Goal: Information Seeking & Learning: Learn about a topic

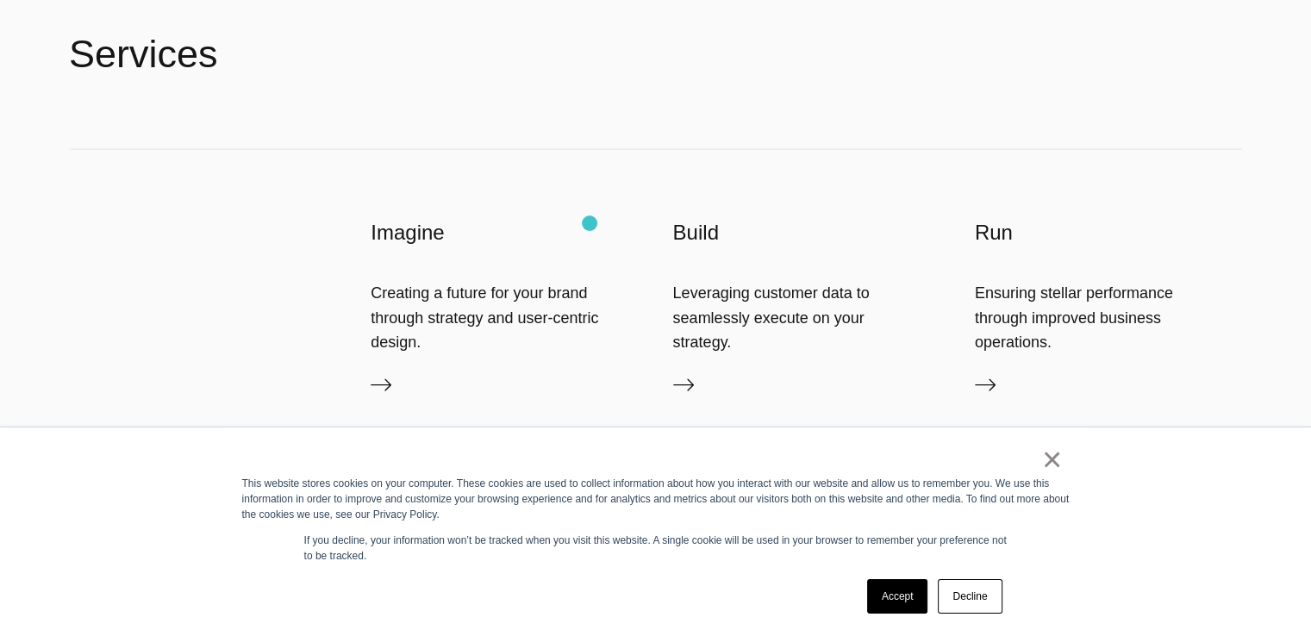
scroll to position [3968, 0]
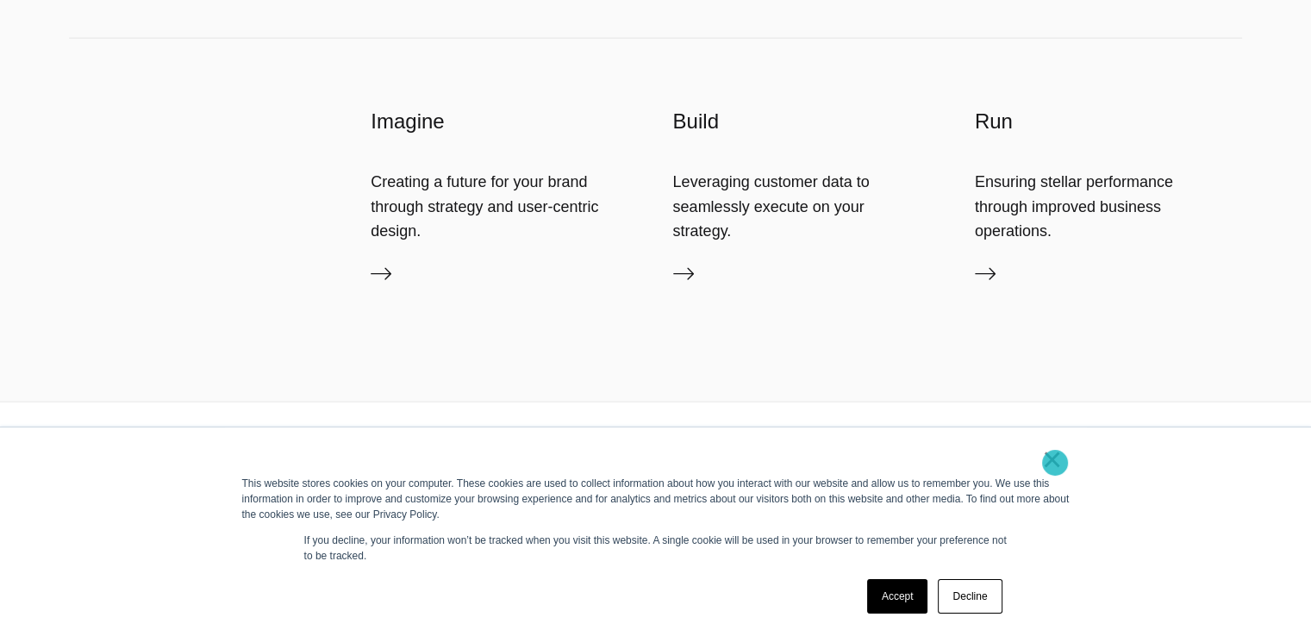
click at [1055, 463] on link "×" at bounding box center [1052, 460] width 21 height 16
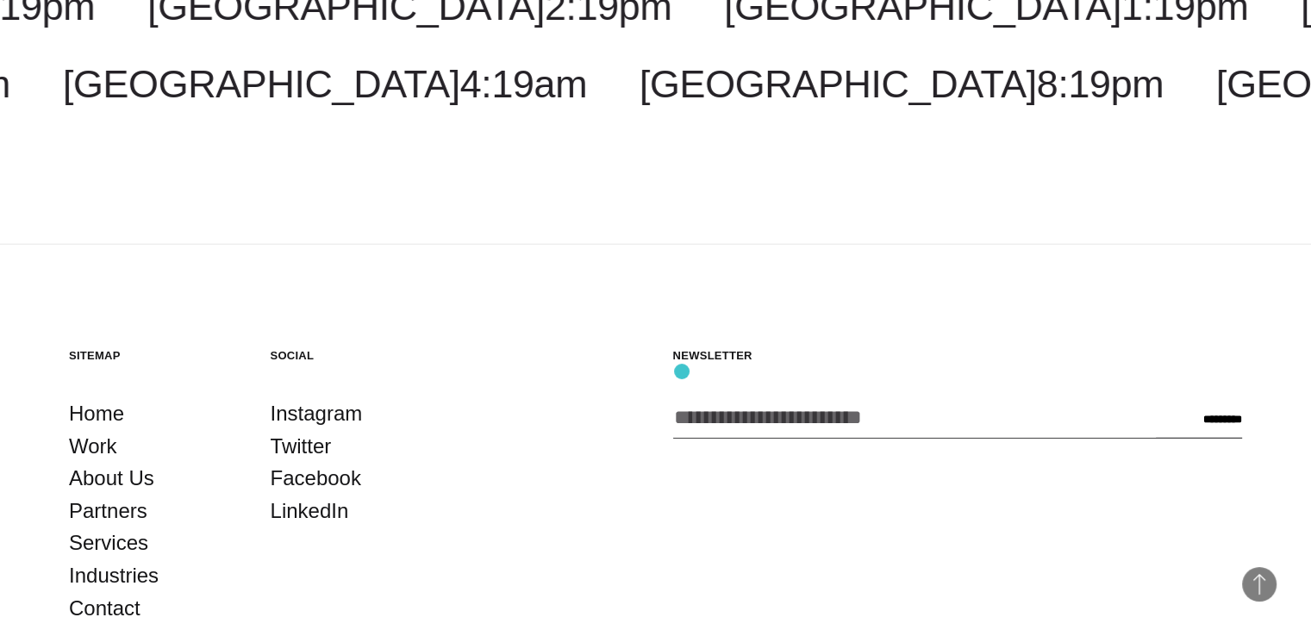
scroll to position [4702, 0]
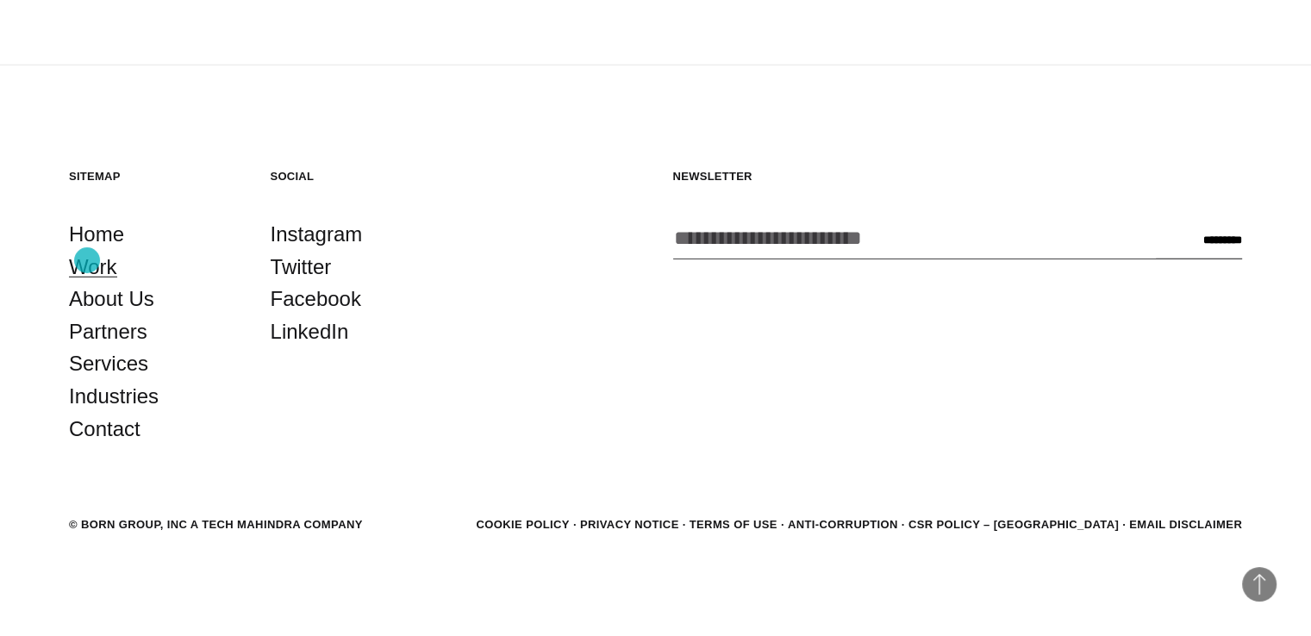
click at [87, 260] on link "Work" at bounding box center [93, 267] width 48 height 33
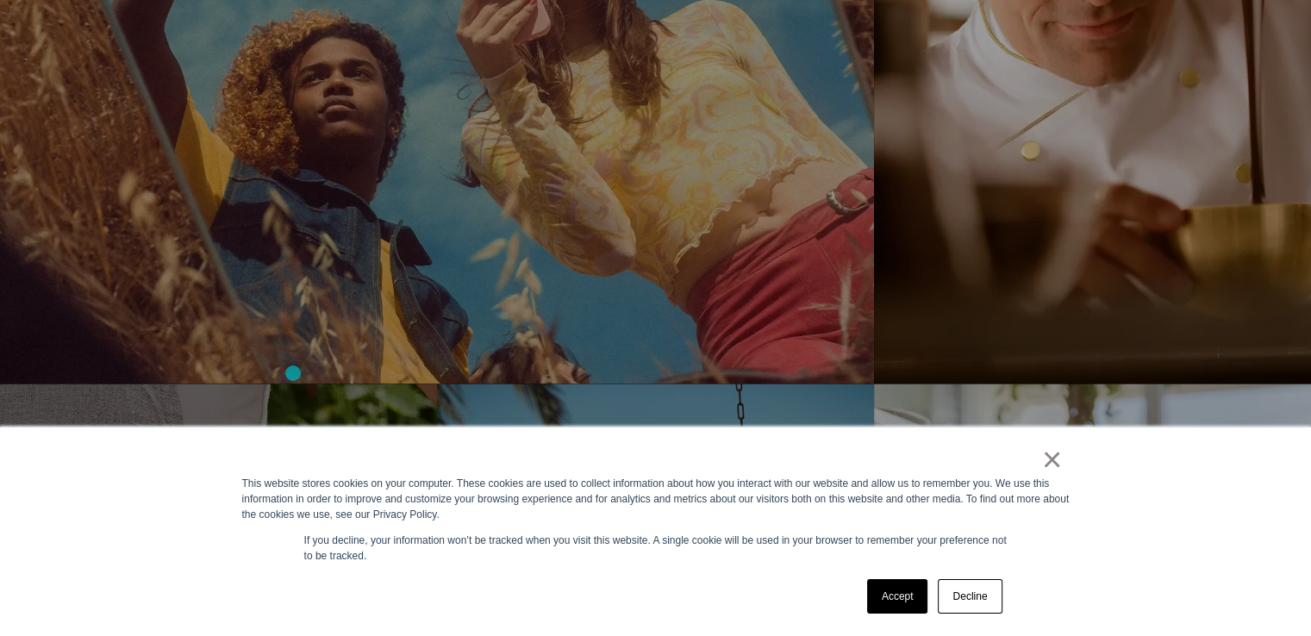
scroll to position [2742, 0]
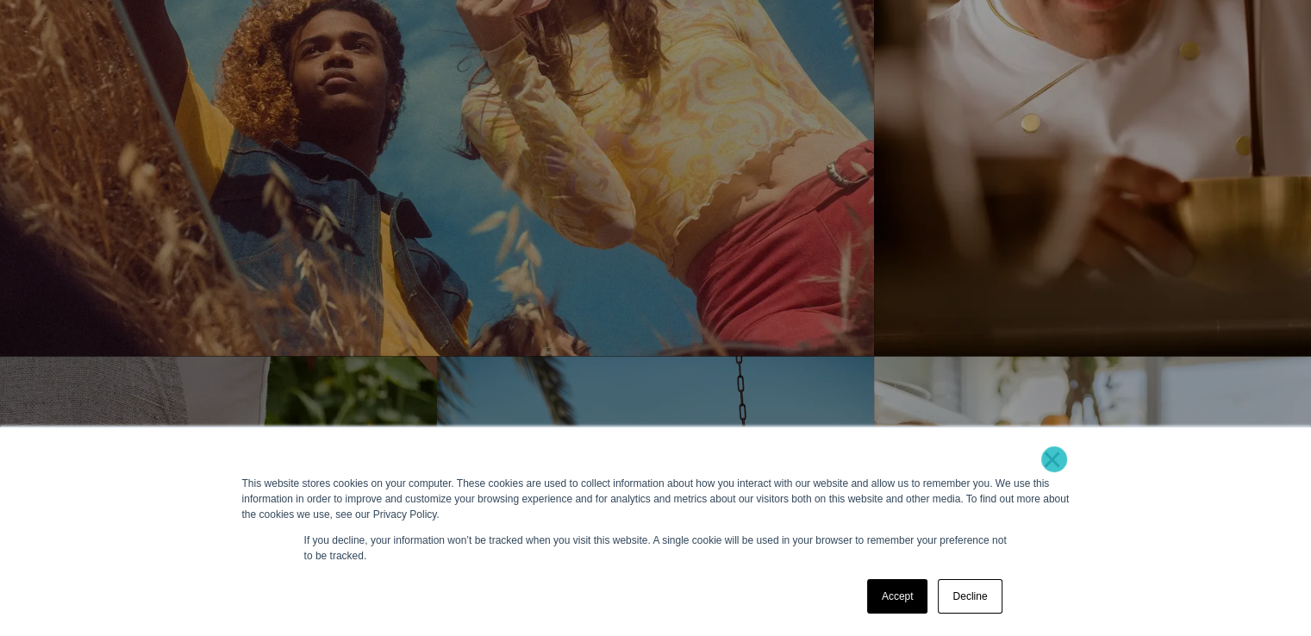
click at [1054, 459] on link "×" at bounding box center [1052, 460] width 21 height 16
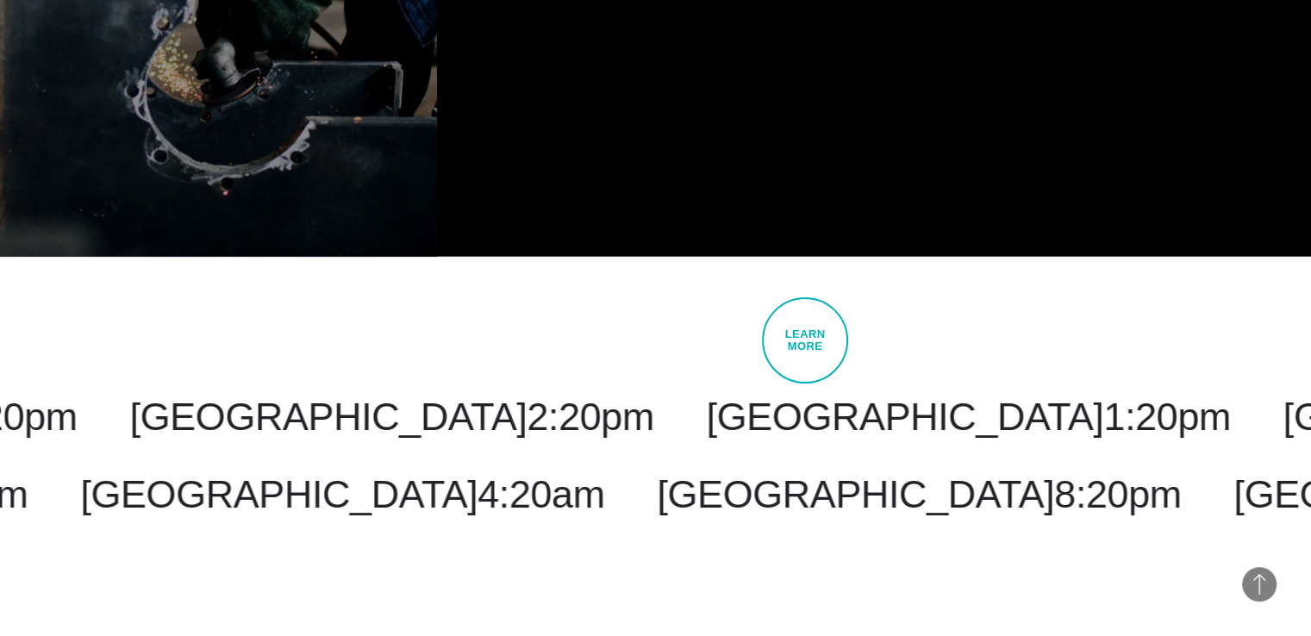
scroll to position [5447, 0]
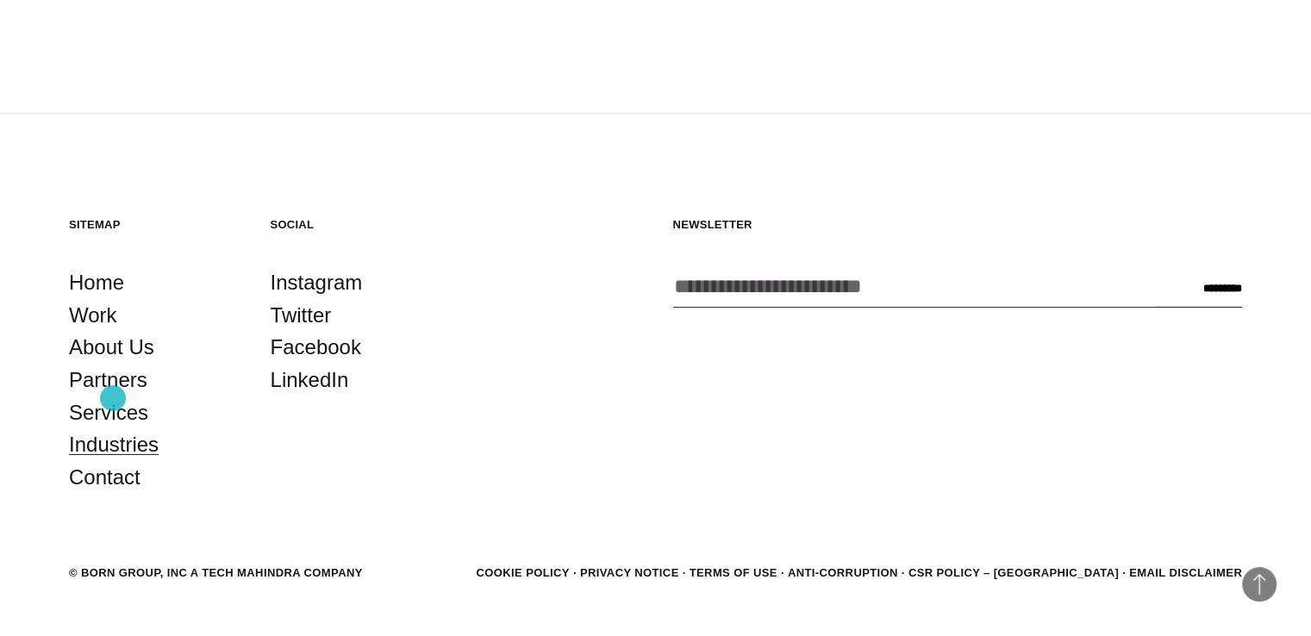
click at [113, 428] on link "Industries" at bounding box center [114, 444] width 90 height 33
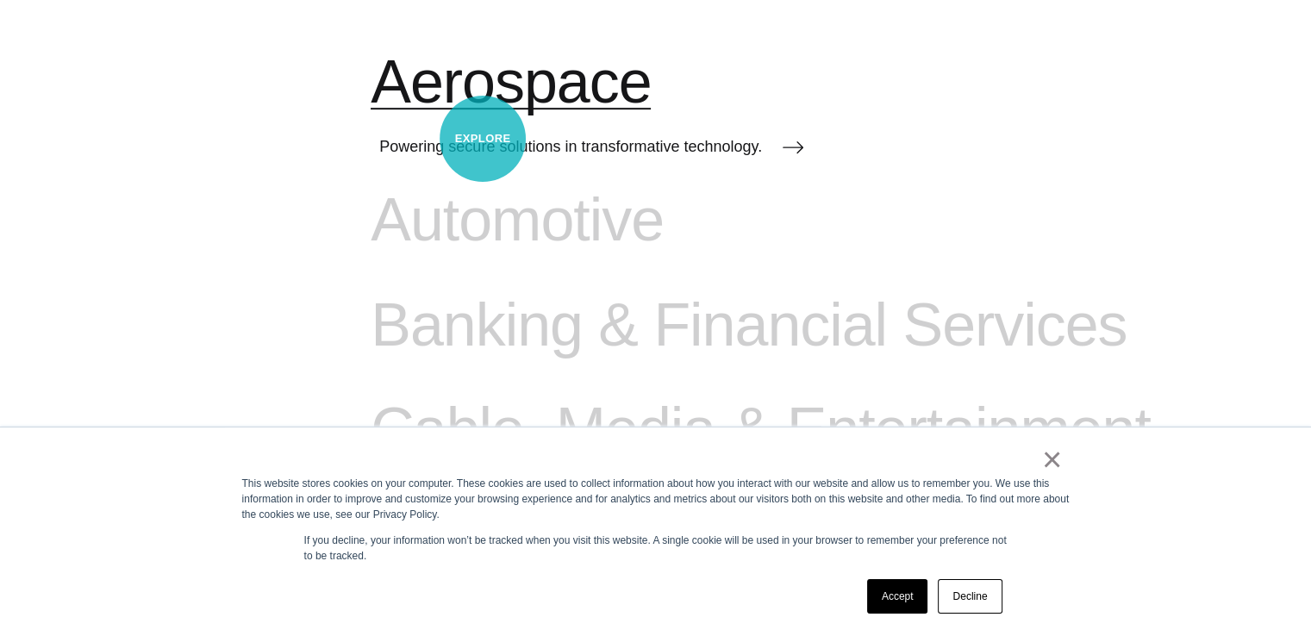
scroll to position [615, 0]
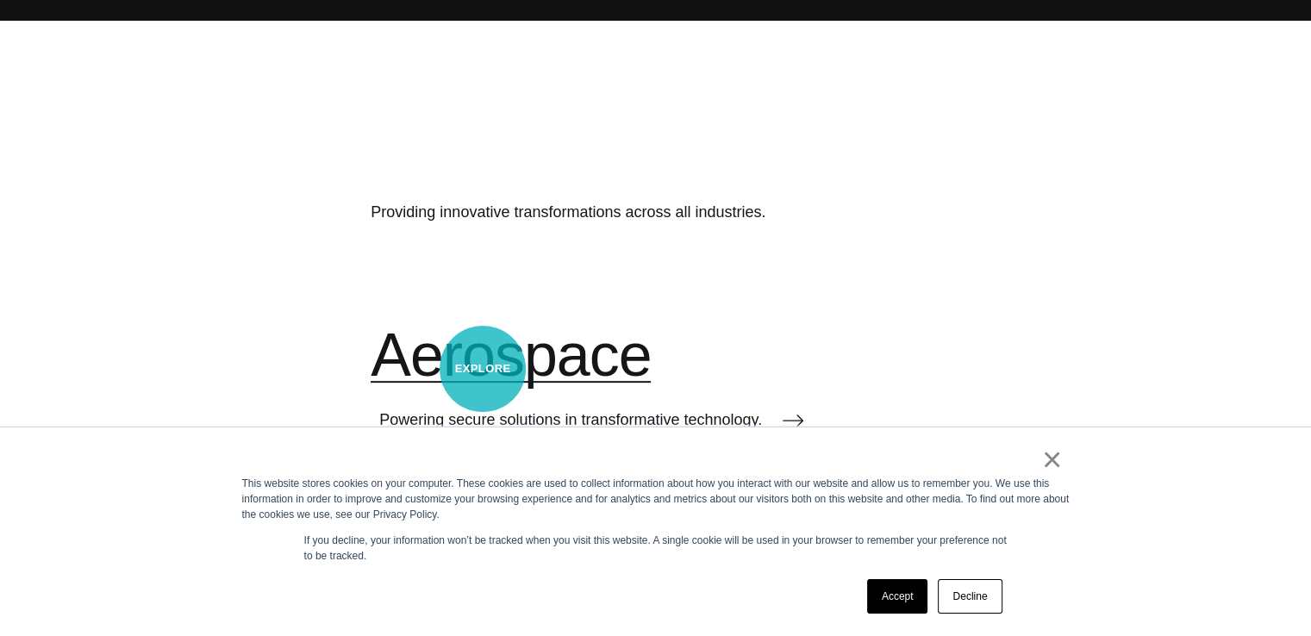
click at [483, 369] on span "Aerospace" at bounding box center [511, 356] width 280 height 71
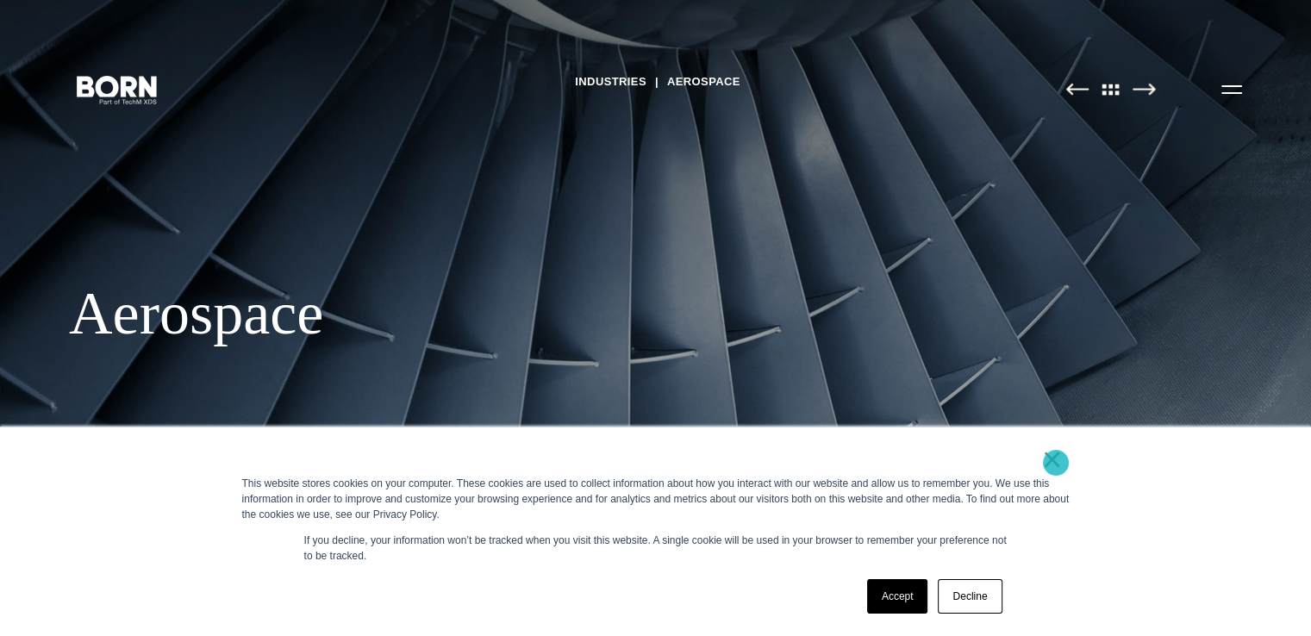
click at [1056, 463] on link "×" at bounding box center [1052, 460] width 21 height 16
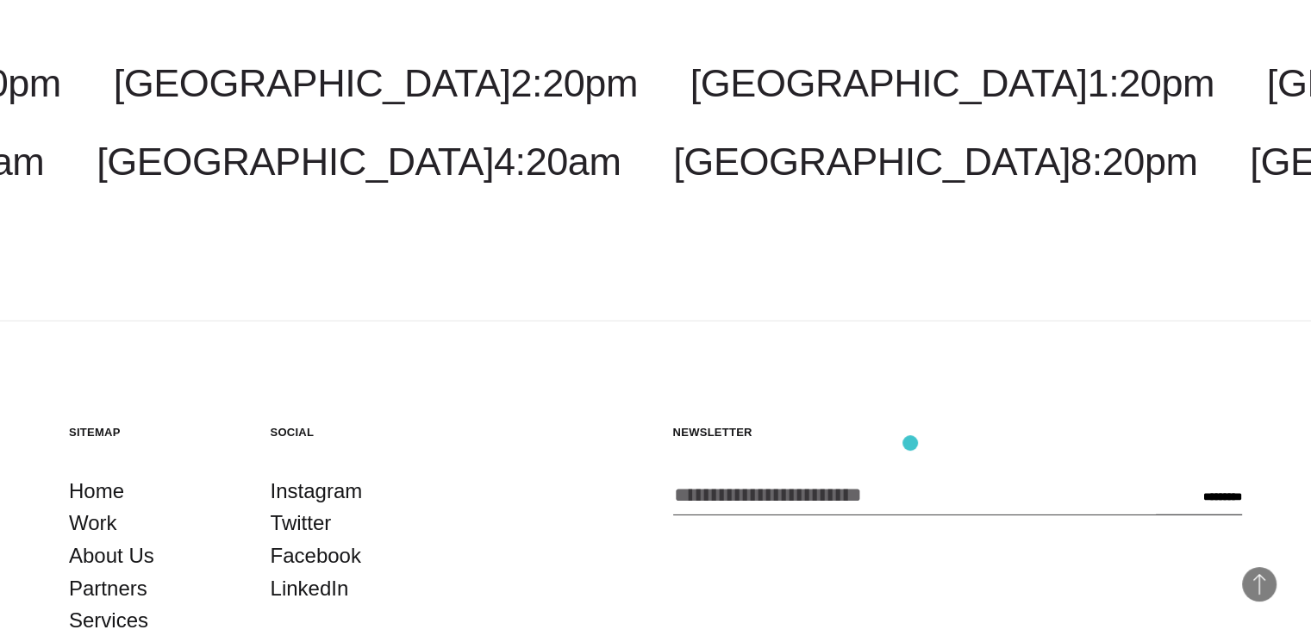
scroll to position [4593, 0]
